Goal: Communication & Community: Answer question/provide support

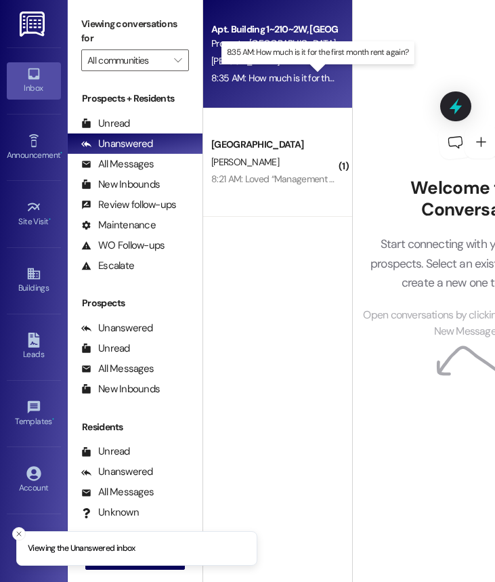
click at [280, 83] on div "8:35 AM: How much is it for the first month rent again? 8:35 AM: How much is it…" at bounding box center [317, 78] width 213 height 12
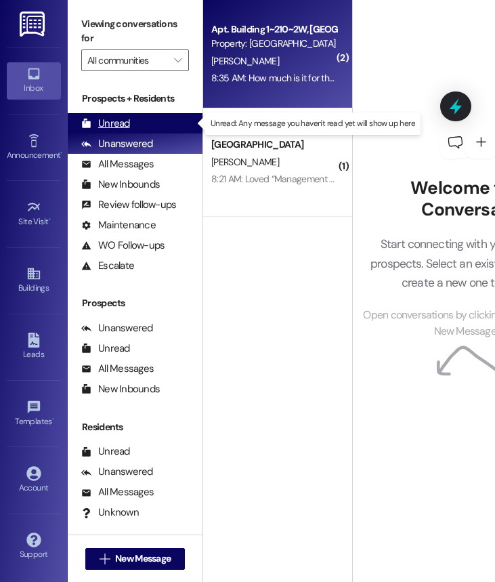
click at [168, 126] on div "Unread (0)" at bounding box center [135, 123] width 135 height 20
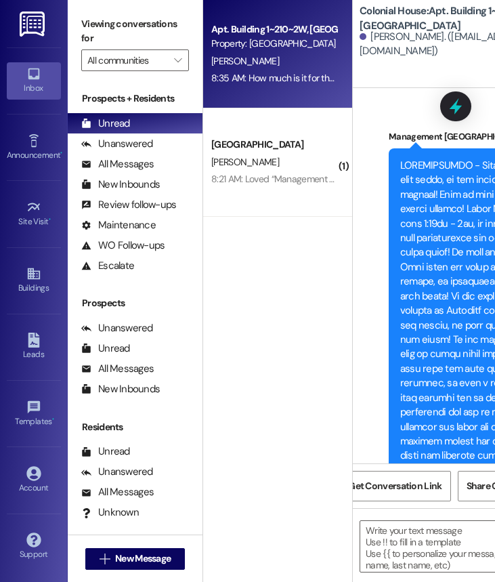
scroll to position [0, 109]
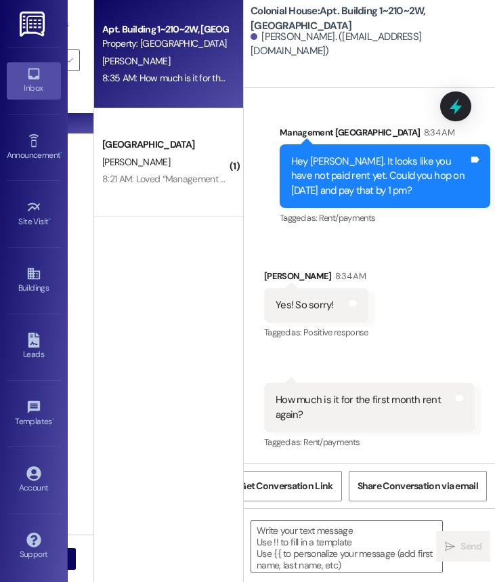
click at [492, 209] on div "Sent via SMS Management Colonial House 8:34 AM Hey Hannah. It looks like you ha…" at bounding box center [385, 176] width 231 height 123
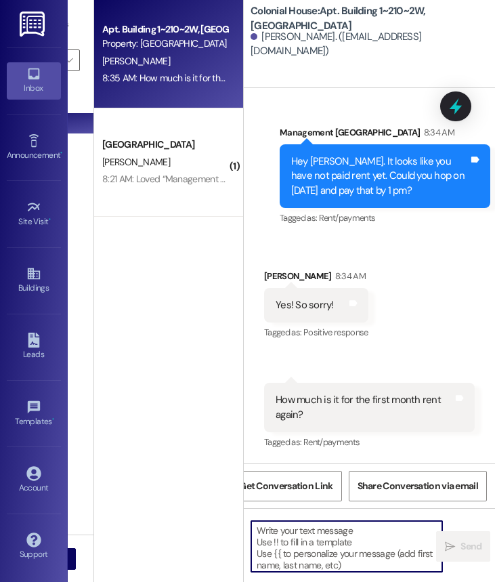
click at [290, 531] on textarea at bounding box center [346, 546] width 191 height 51
click at [280, 534] on textarea at bounding box center [346, 546] width 191 height 51
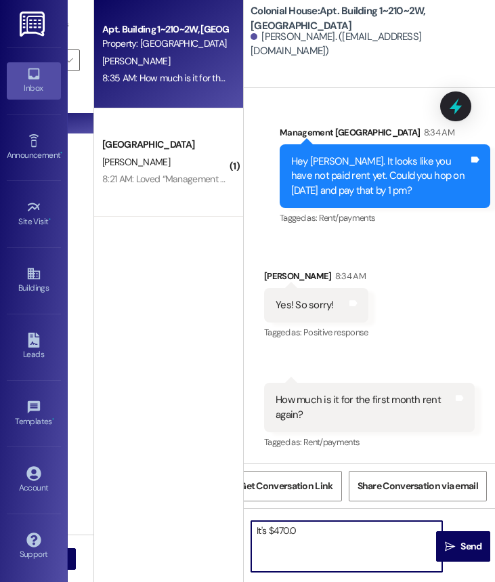
type textarea "It's $470.00"
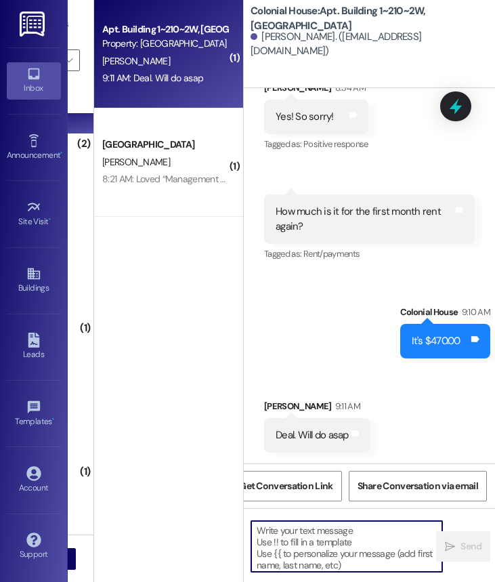
scroll to position [79620, 0]
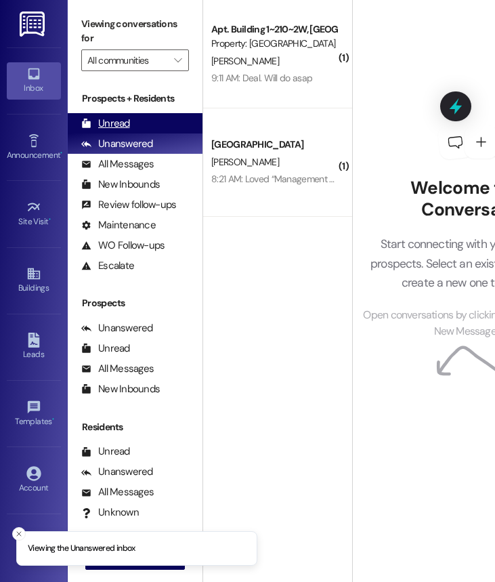
click at [140, 127] on div "Unread (0)" at bounding box center [135, 123] width 135 height 20
